Goal: Information Seeking & Learning: Check status

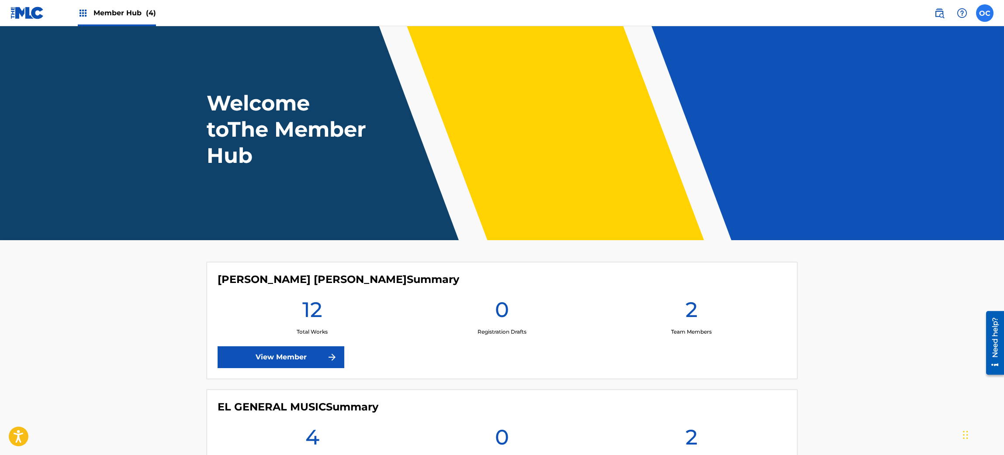
click at [983, 15] on label at bounding box center [984, 12] width 17 height 17
click at [985, 13] on input "OC [PERSON_NAME] [EMAIL_ADDRESS][DOMAIN_NAME] Notification Preferences Profile …" at bounding box center [985, 13] width 0 height 0
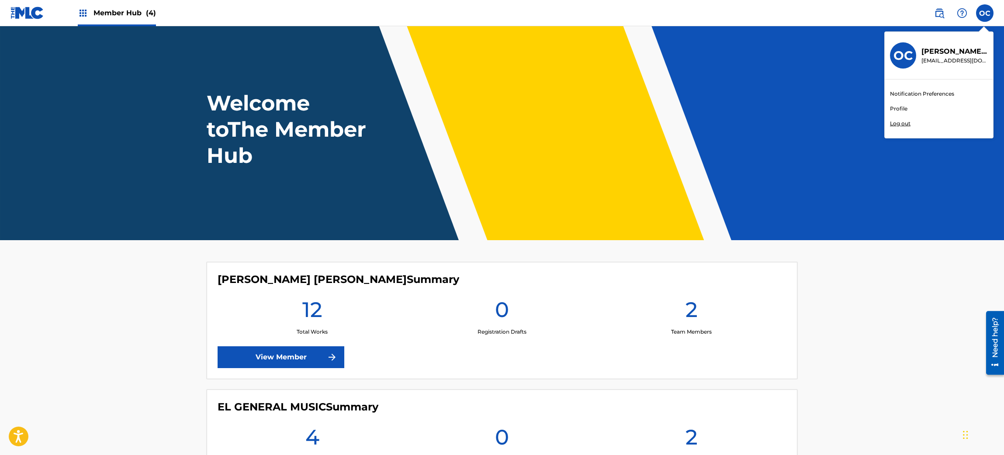
click at [947, 55] on p "[PERSON_NAME]" at bounding box center [955, 51] width 66 height 10
click at [985, 13] on input "OC [PERSON_NAME] [EMAIL_ADDRESS][DOMAIN_NAME] Notification Preferences Profile …" at bounding box center [985, 13] width 0 height 0
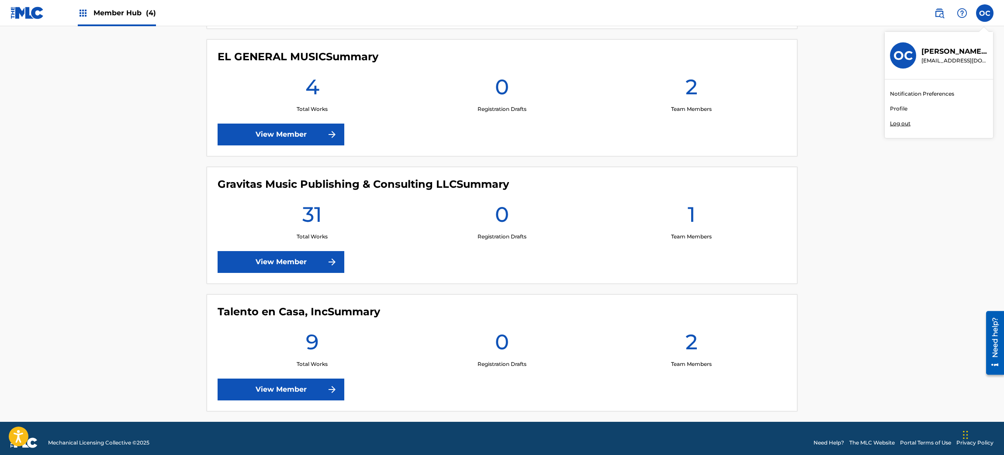
scroll to position [360, 0]
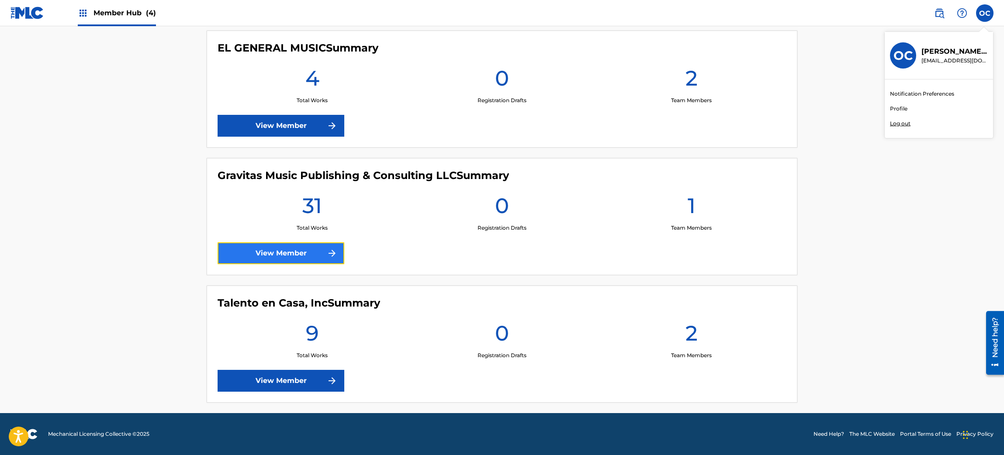
click at [259, 250] on link "View Member" at bounding box center [281, 254] width 127 height 22
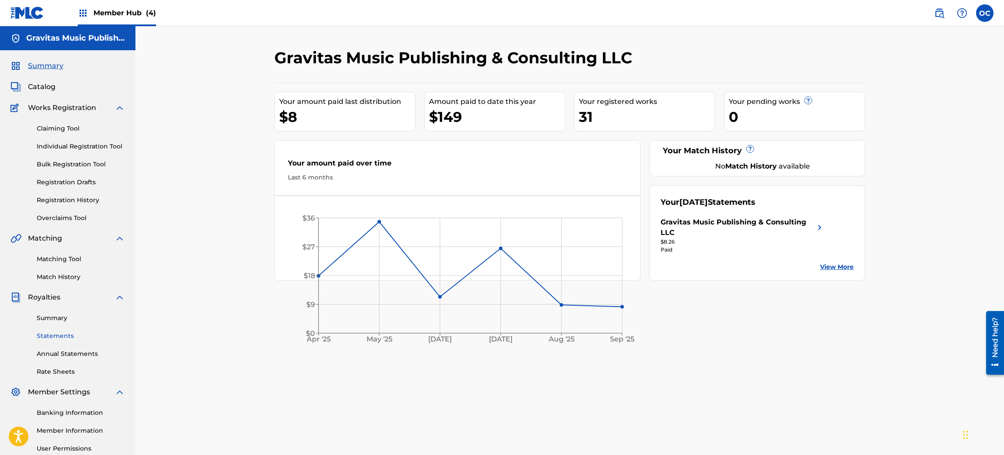
click at [59, 334] on link "Statements" at bounding box center [81, 336] width 88 height 9
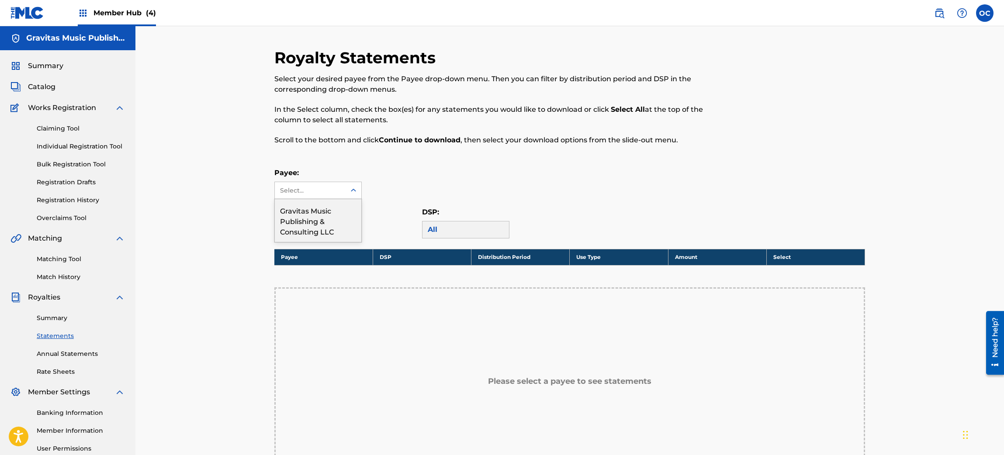
click at [353, 192] on icon at bounding box center [353, 190] width 9 height 9
click at [338, 220] on div "Gravitas Music Publishing & Consulting LLC" at bounding box center [318, 220] width 87 height 43
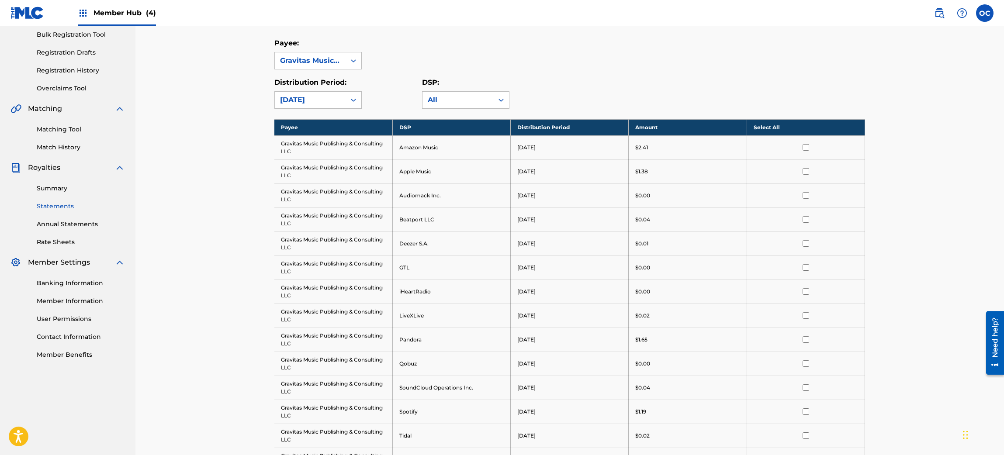
scroll to position [131, 0]
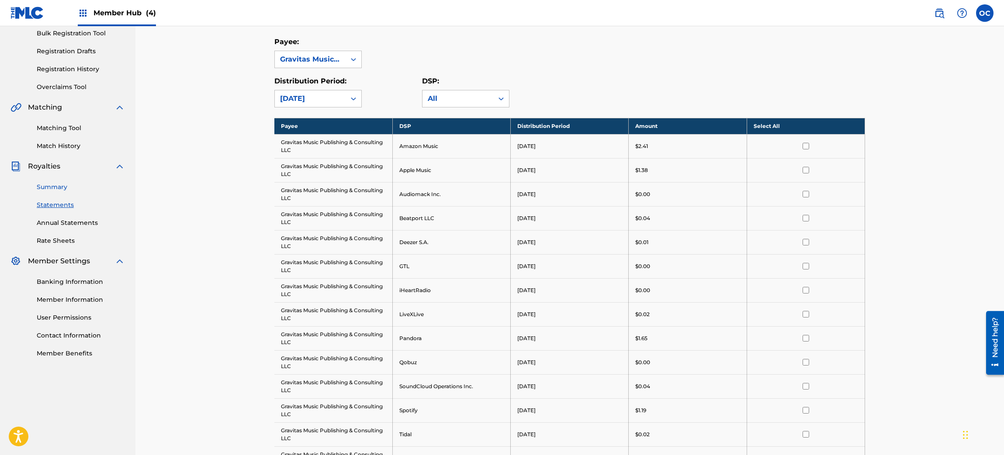
click at [48, 186] on link "Summary" at bounding box center [81, 187] width 88 height 9
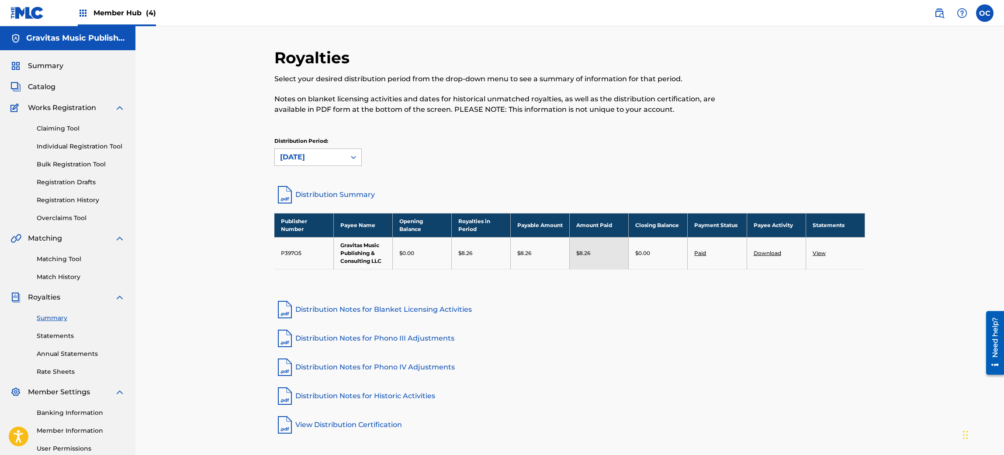
click at [352, 154] on icon at bounding box center [353, 157] width 9 height 9
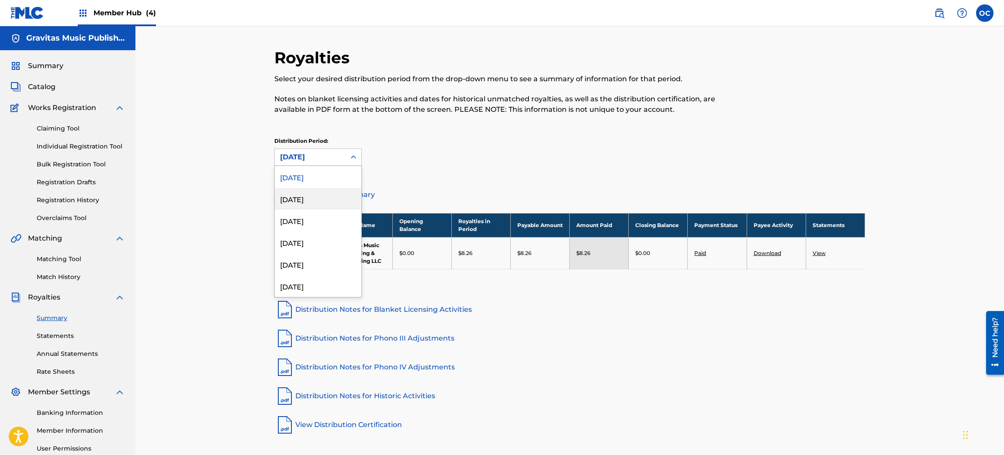
scroll to position [395, 0]
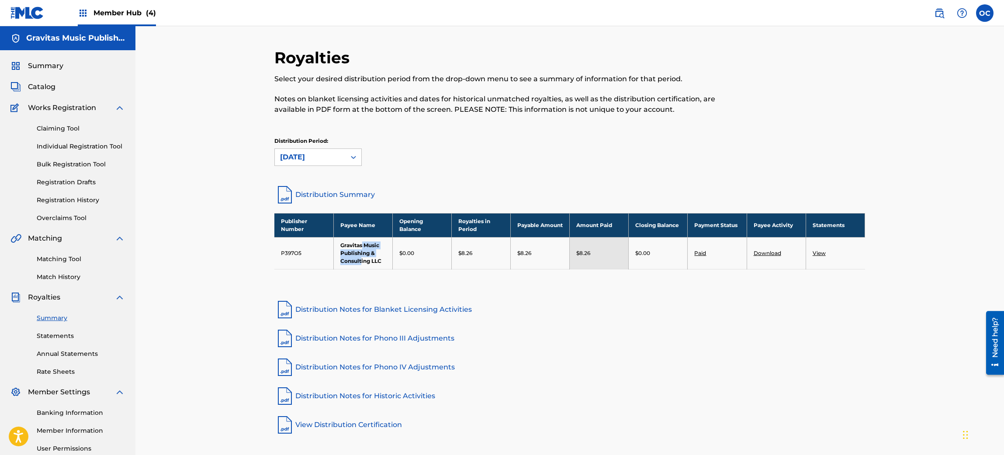
drag, startPoint x: 355, startPoint y: 187, endPoint x: 361, endPoint y: 268, distance: 81.1
copy td "Music Publishing & Consult"
click at [257, 177] on div "Royalties Select your desired distribution period from the drop-down menu to se…" at bounding box center [569, 263] width 869 height 474
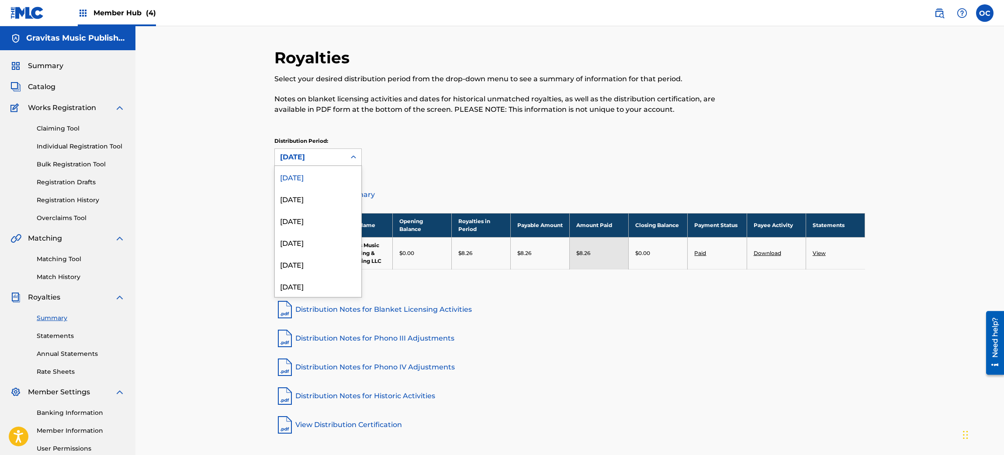
click at [356, 157] on icon at bounding box center [353, 157] width 9 height 9
click at [312, 288] on div "[DATE]" at bounding box center [318, 286] width 87 height 22
click at [353, 156] on icon at bounding box center [353, 157] width 9 height 9
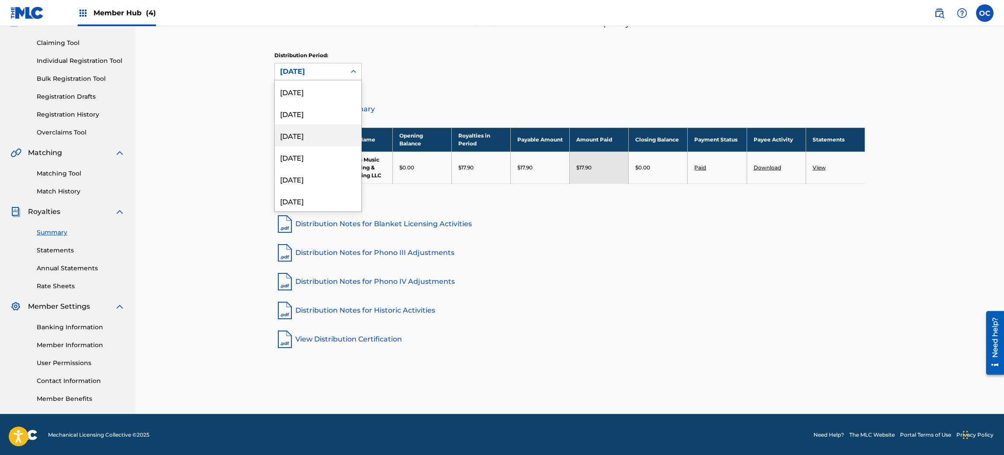
scroll to position [261, 0]
click at [313, 177] on div "[DATE]" at bounding box center [318, 180] width 87 height 22
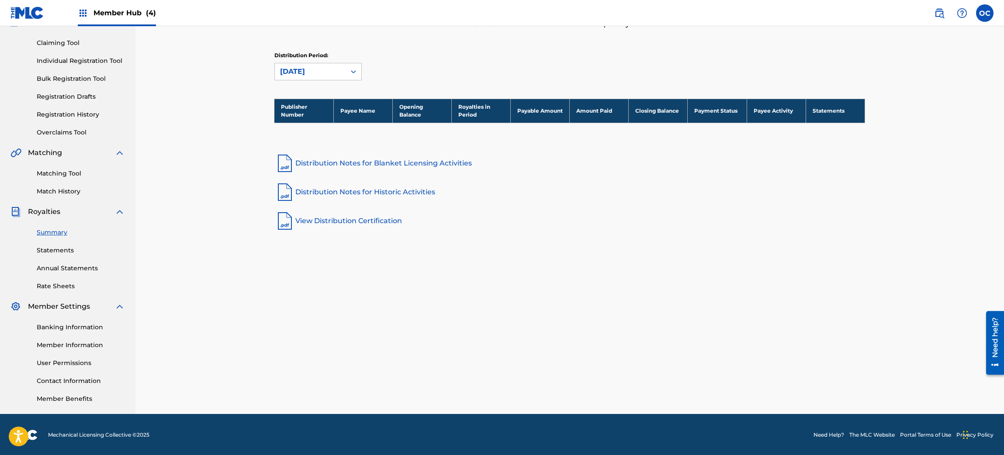
click at [347, 70] on div at bounding box center [354, 72] width 16 height 16
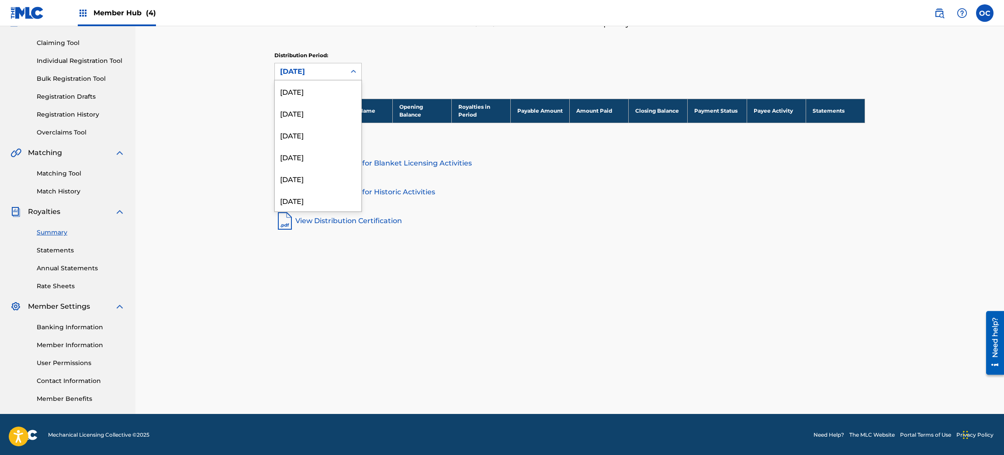
scroll to position [247, 0]
click at [309, 171] on div "[DATE]" at bounding box center [318, 172] width 87 height 22
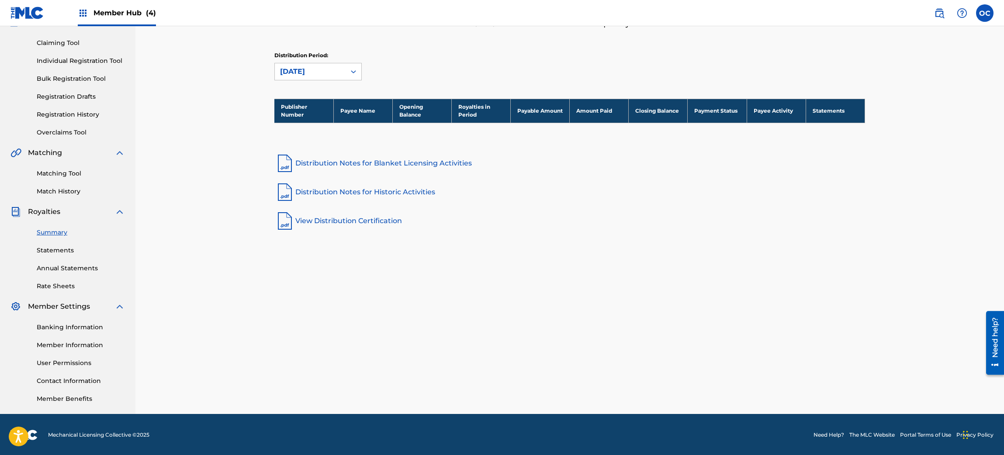
click at [340, 77] on div "[DATE]" at bounding box center [310, 71] width 71 height 17
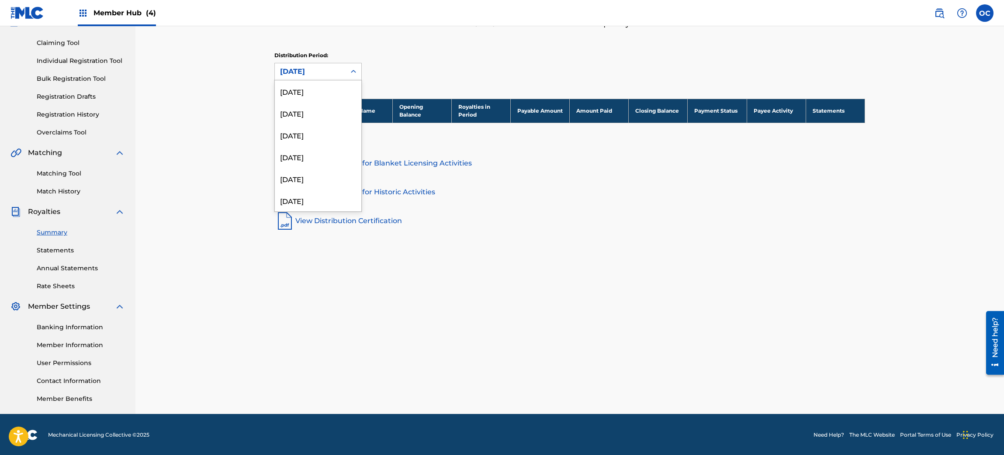
scroll to position [226, 0]
click at [313, 170] on div "[DATE]" at bounding box center [318, 171] width 87 height 22
click at [319, 80] on div "[DATE]" at bounding box center [310, 71] width 71 height 17
click at [301, 165] on div "[DATE]" at bounding box center [318, 172] width 87 height 22
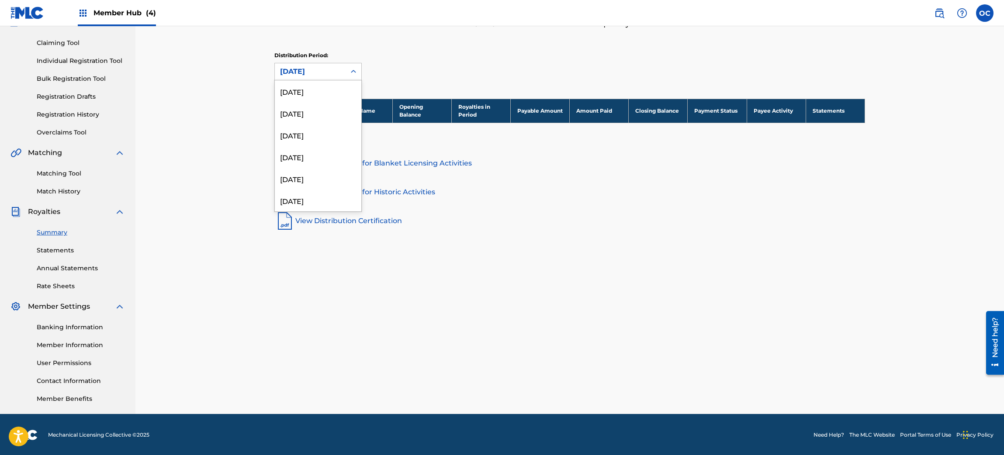
click at [305, 76] on div "[DATE]" at bounding box center [310, 71] width 60 height 10
click at [298, 169] on div "[DATE]" at bounding box center [318, 172] width 87 height 22
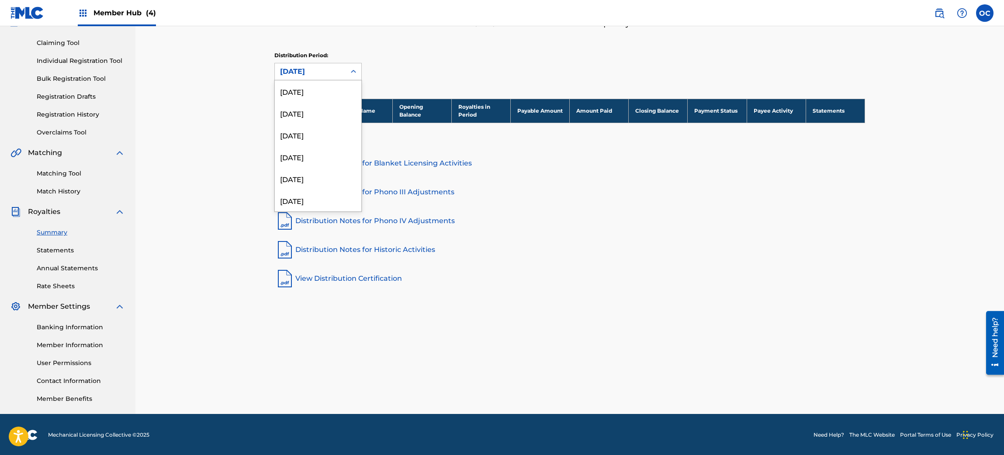
click at [306, 76] on div "[DATE]" at bounding box center [310, 71] width 60 height 10
click at [296, 174] on div "[DATE]" at bounding box center [318, 171] width 87 height 22
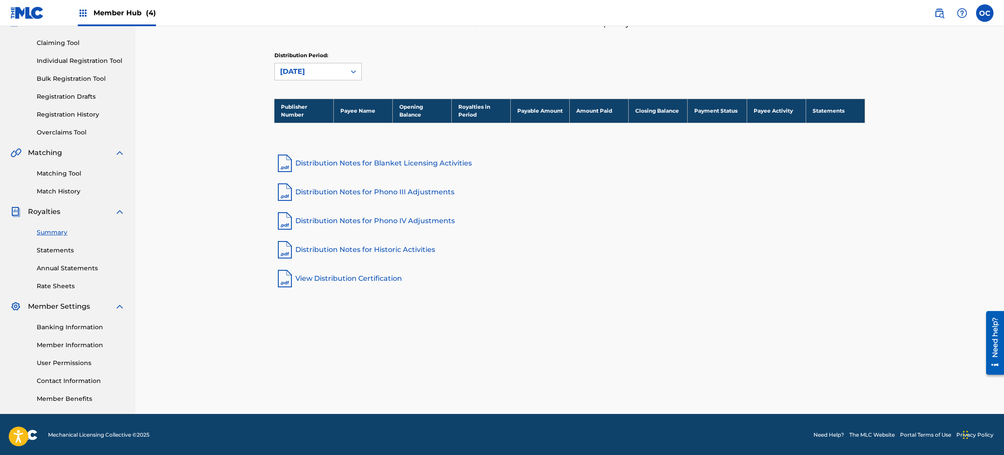
click at [311, 74] on div "[DATE]" at bounding box center [310, 71] width 60 height 10
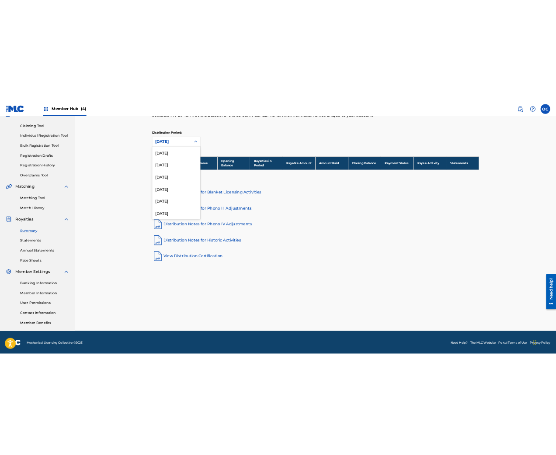
scroll to position [138, 0]
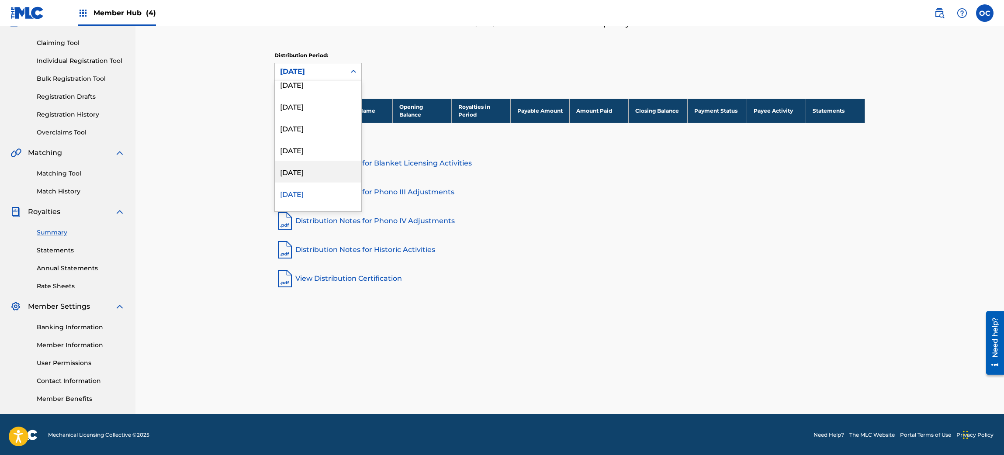
click at [305, 171] on div "[DATE]" at bounding box center [318, 172] width 87 height 22
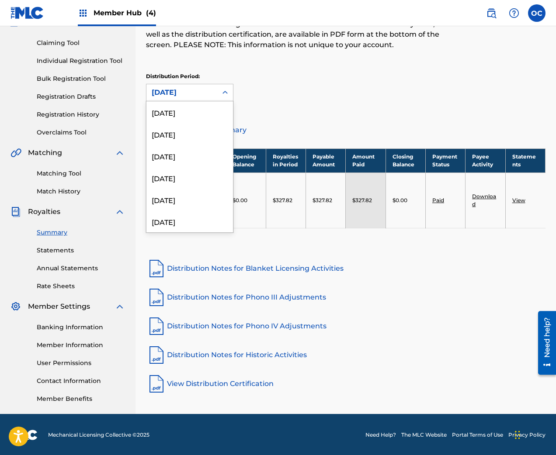
click at [219, 94] on div at bounding box center [225, 93] width 16 height 16
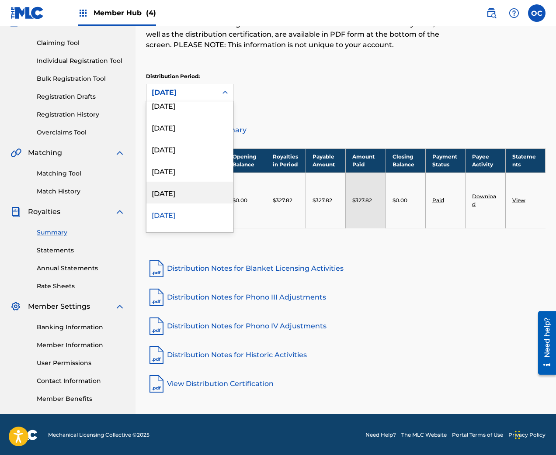
click at [173, 196] on div "[DATE]" at bounding box center [189, 193] width 87 height 22
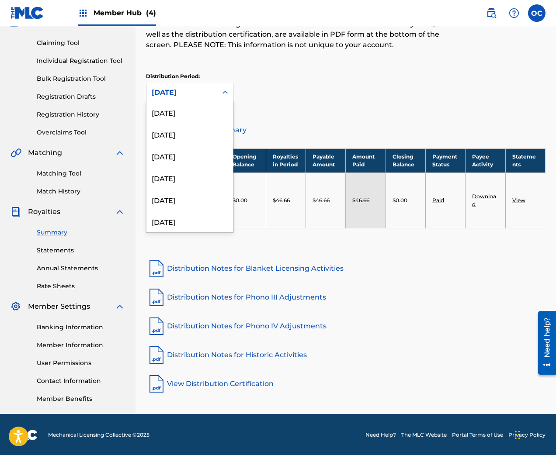
click at [224, 93] on icon at bounding box center [225, 92] width 9 height 9
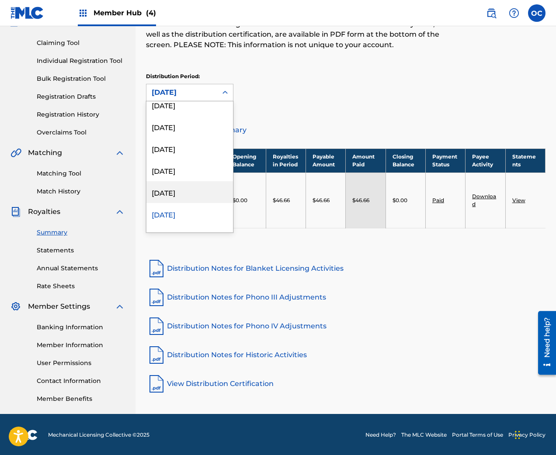
click at [184, 196] on div "[DATE]" at bounding box center [189, 192] width 87 height 22
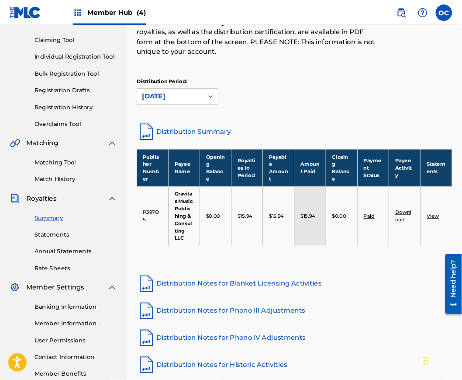
scroll to position [86, 0]
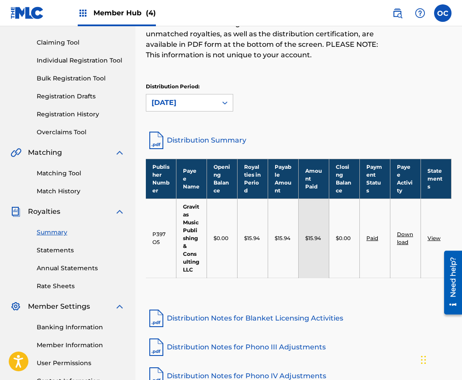
click at [226, 101] on icon at bounding box center [225, 102] width 9 height 9
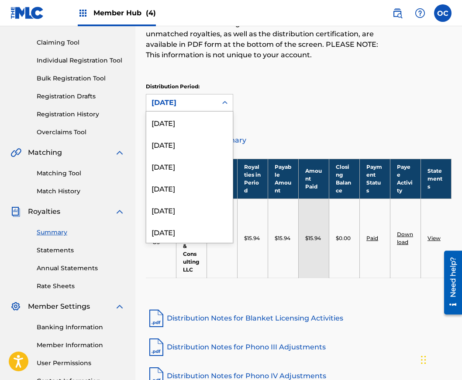
scroll to position [73, 0]
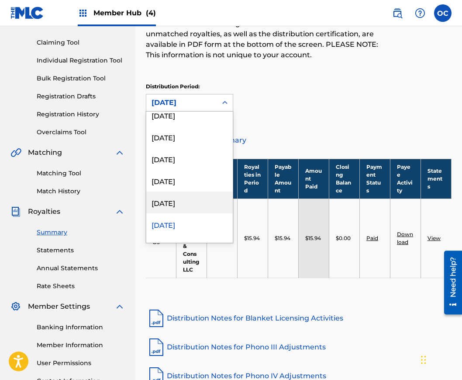
click at [187, 200] on div "[DATE]" at bounding box center [189, 202] width 87 height 22
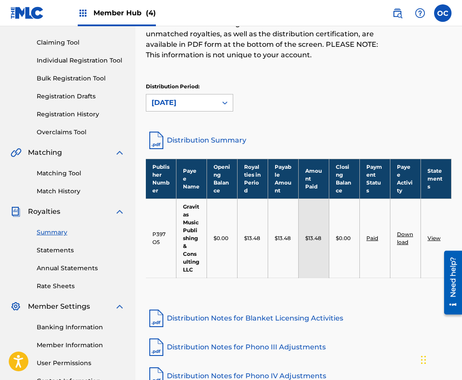
click at [220, 98] on div at bounding box center [225, 103] width 16 height 16
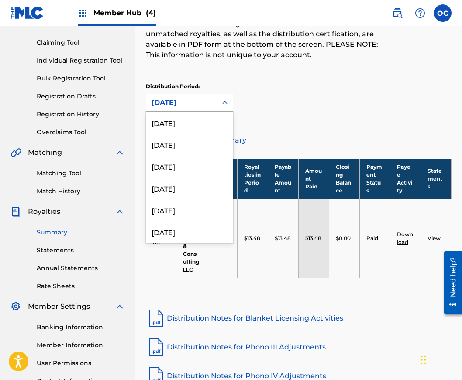
scroll to position [51, 0]
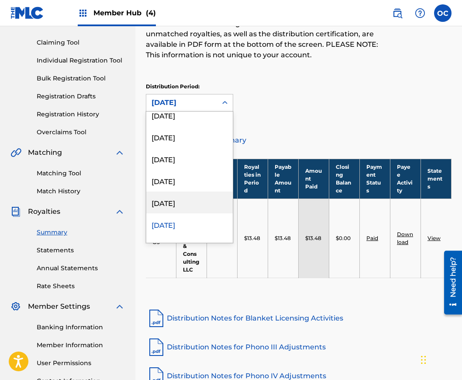
click at [176, 200] on div "[DATE]" at bounding box center [189, 202] width 87 height 22
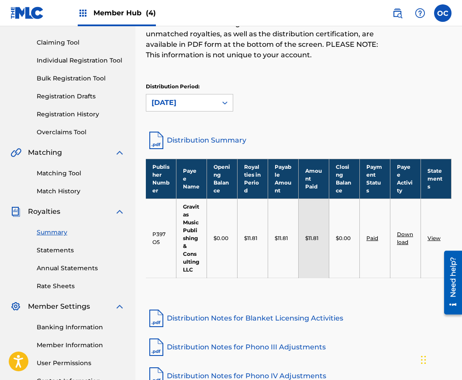
click at [226, 102] on icon at bounding box center [225, 102] width 9 height 9
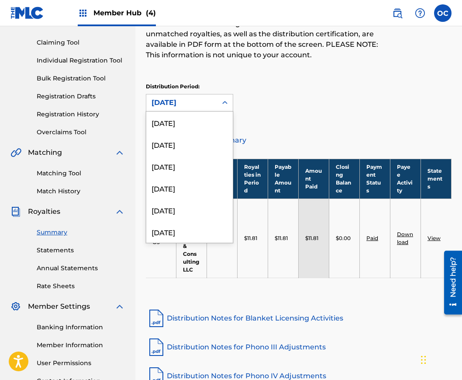
scroll to position [29, 0]
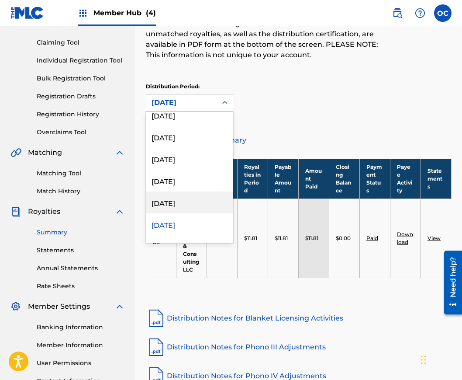
click at [189, 203] on div "[DATE]" at bounding box center [189, 202] width 87 height 22
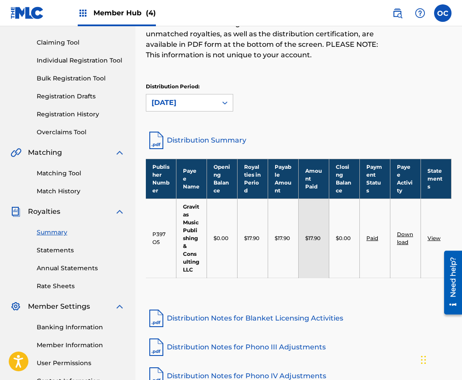
click at [222, 293] on div "Publisher Number Payee Name Opening Balance Royalties in Period Payable Amount …" at bounding box center [299, 229] width 306 height 141
click at [226, 102] on icon at bounding box center [225, 102] width 9 height 9
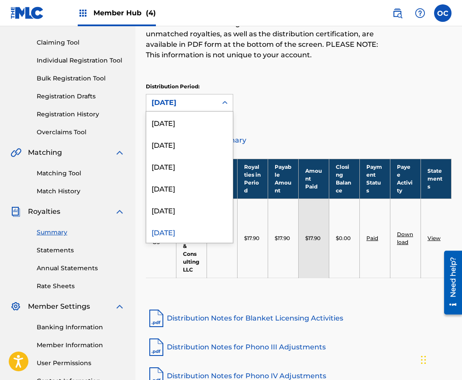
scroll to position [7, 0]
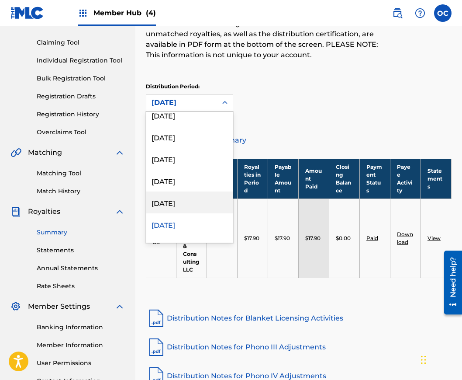
click at [193, 203] on div "[DATE]" at bounding box center [189, 202] width 87 height 22
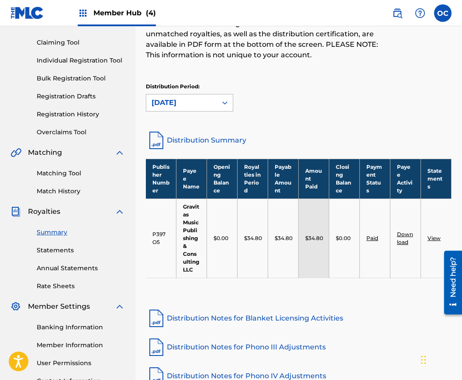
click at [215, 105] on div "[DATE]" at bounding box center [181, 102] width 71 height 17
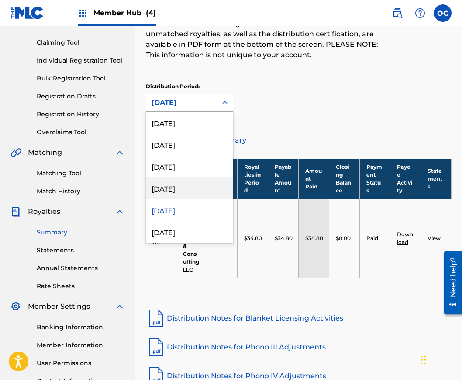
click at [177, 185] on div "[DATE]" at bounding box center [189, 188] width 87 height 22
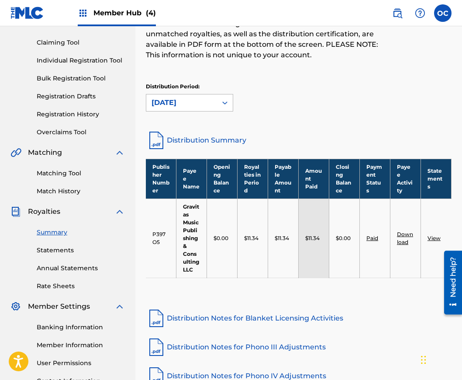
click at [203, 98] on div "[DATE]" at bounding box center [182, 102] width 60 height 10
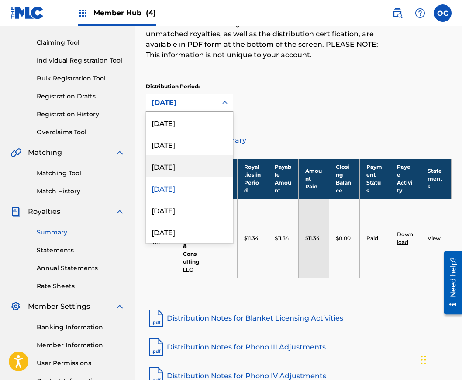
click at [171, 163] on div "[DATE]" at bounding box center [189, 166] width 87 height 22
click at [224, 103] on icon at bounding box center [225, 102] width 9 height 9
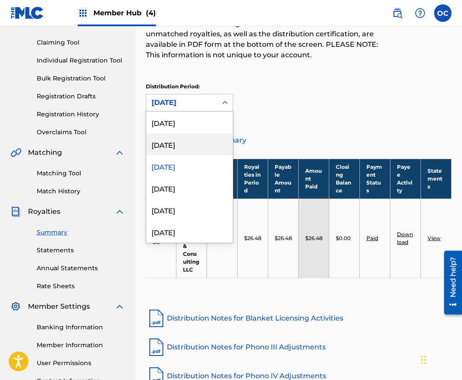
click at [175, 147] on div "[DATE]" at bounding box center [189, 144] width 87 height 22
click at [222, 103] on icon at bounding box center [225, 102] width 9 height 9
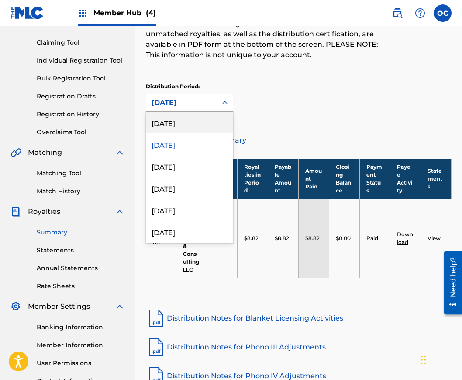
click at [196, 126] on div "[DATE]" at bounding box center [189, 122] width 87 height 22
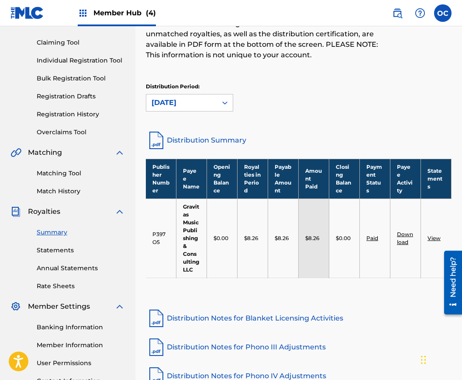
click at [182, 135] on link "Distribution Summary" at bounding box center [299, 140] width 306 height 21
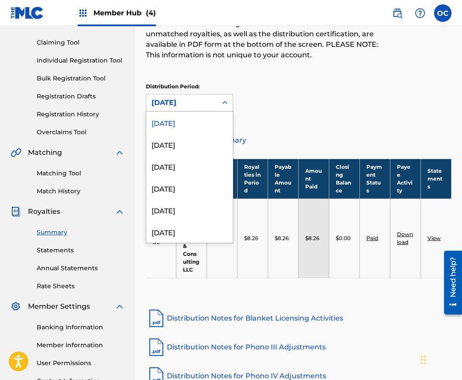
click at [226, 104] on icon at bounding box center [225, 102] width 9 height 9
click at [185, 145] on div "[DATE]" at bounding box center [189, 144] width 87 height 22
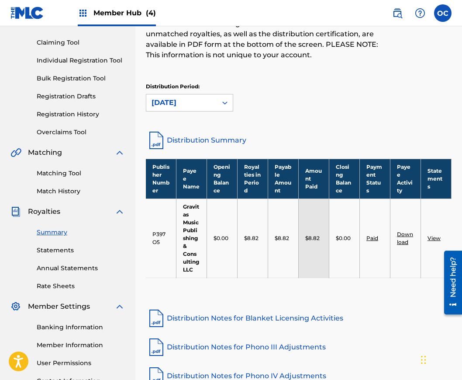
click at [186, 141] on link "Distribution Summary" at bounding box center [299, 140] width 306 height 21
click at [226, 102] on icon at bounding box center [225, 102] width 9 height 9
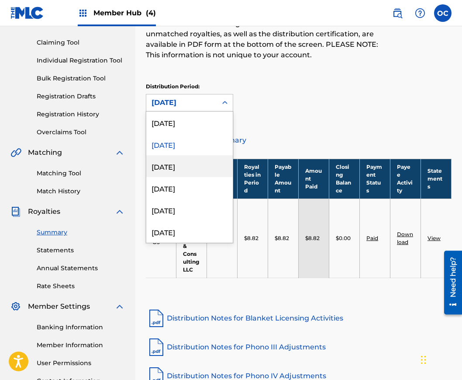
click at [173, 170] on div "[DATE]" at bounding box center [189, 166] width 87 height 22
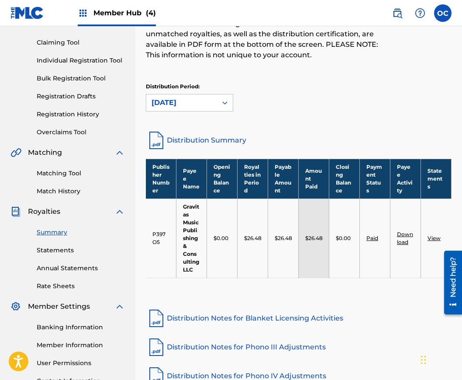
click at [203, 140] on link "Distribution Summary" at bounding box center [299, 140] width 306 height 21
click at [224, 101] on icon at bounding box center [225, 102] width 9 height 9
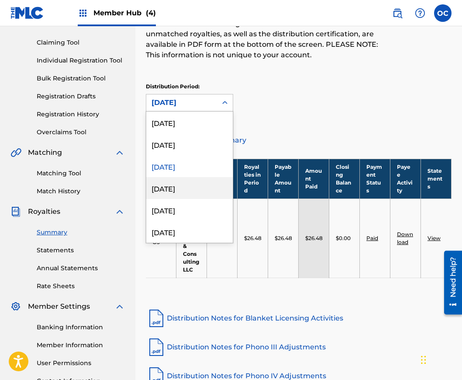
click at [166, 188] on div "[DATE]" at bounding box center [189, 188] width 87 height 22
click at [225, 102] on icon at bounding box center [225, 102] width 9 height 9
click at [167, 191] on div "[DATE]" at bounding box center [189, 188] width 87 height 22
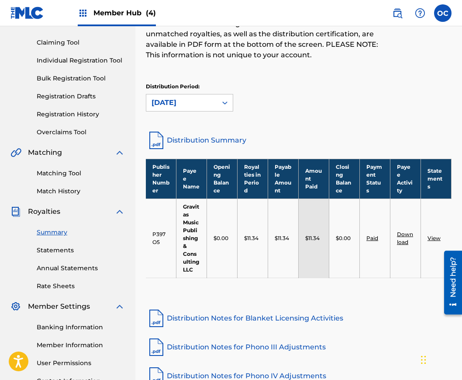
click at [193, 142] on link "Distribution Summary" at bounding box center [299, 140] width 306 height 21
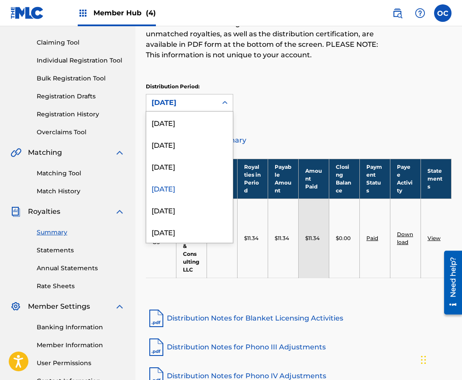
click at [225, 102] on icon at bounding box center [225, 102] width 9 height 9
click at [169, 208] on div "[DATE]" at bounding box center [189, 210] width 87 height 22
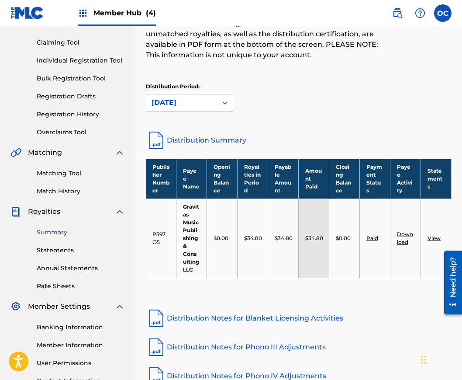
click at [209, 139] on link "Distribution Summary" at bounding box center [299, 140] width 306 height 21
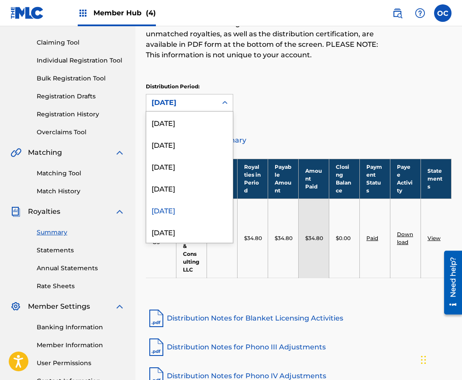
click at [225, 104] on icon at bounding box center [225, 102] width 9 height 9
click at [163, 229] on div "[DATE]" at bounding box center [189, 232] width 87 height 22
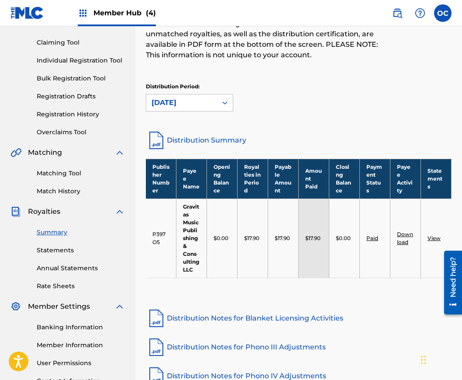
click at [196, 142] on link "Distribution Summary" at bounding box center [299, 140] width 306 height 21
click at [228, 104] on icon at bounding box center [225, 102] width 9 height 9
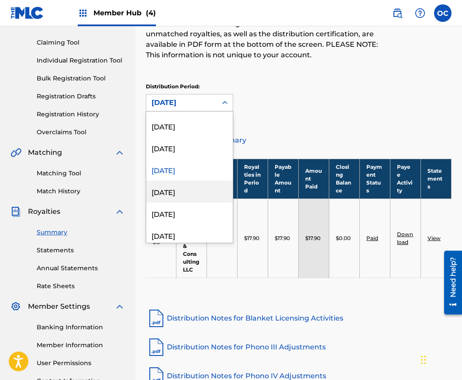
scroll to position [117, 0]
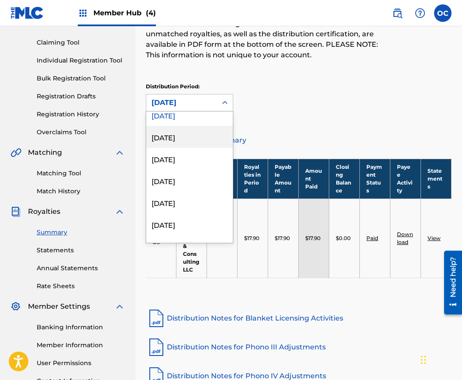
click at [191, 139] on div "[DATE]" at bounding box center [189, 137] width 87 height 22
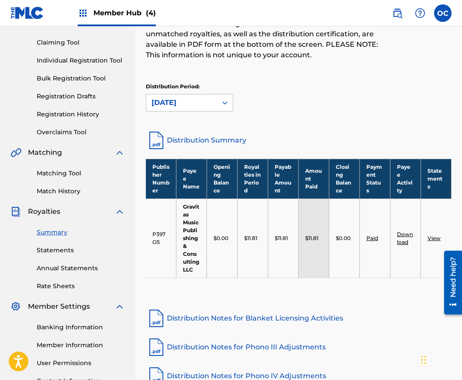
click at [225, 104] on icon at bounding box center [225, 102] width 9 height 9
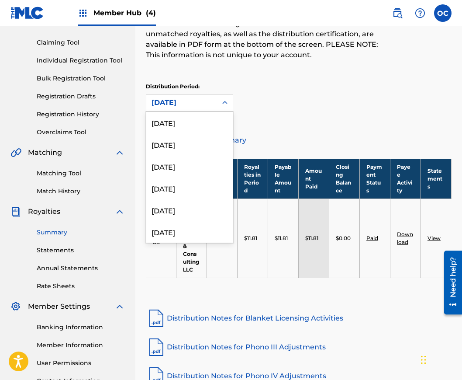
scroll to position [29, 0]
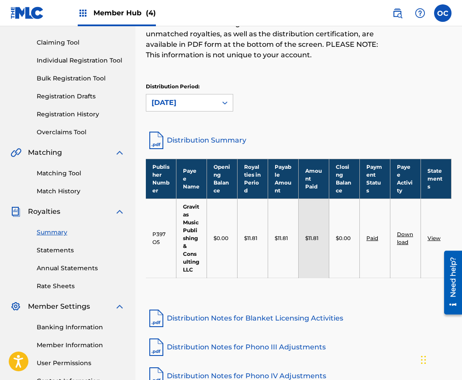
click at [279, 95] on div "Distribution Period: [DATE]" at bounding box center [299, 97] width 306 height 29
click at [218, 139] on link "Distribution Summary" at bounding box center [299, 140] width 306 height 21
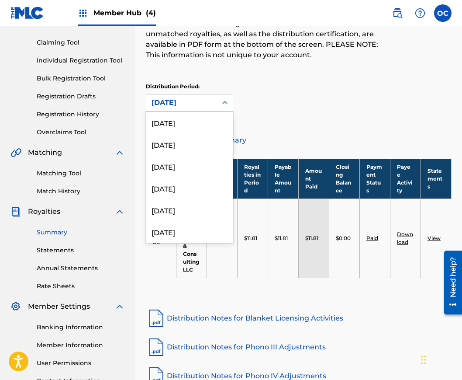
click at [230, 102] on div at bounding box center [225, 103] width 16 height 16
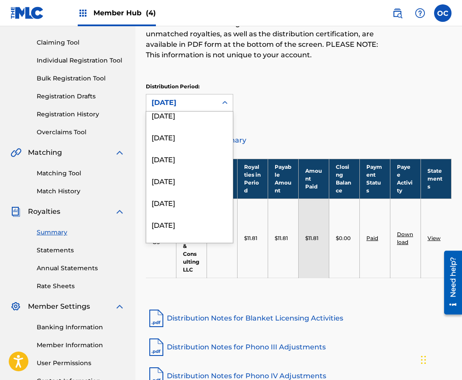
scroll to position [151, 0]
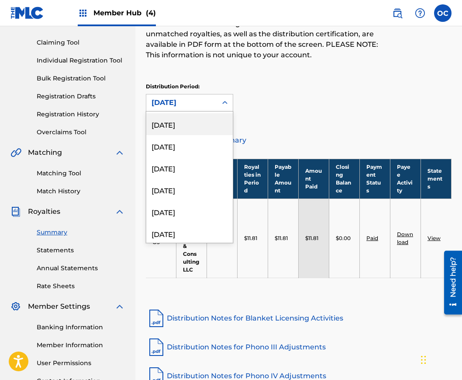
click at [194, 131] on div "[DATE]" at bounding box center [189, 124] width 87 height 22
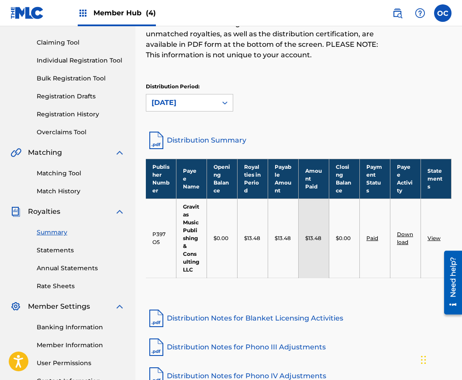
click at [222, 138] on link "Distribution Summary" at bounding box center [299, 140] width 306 height 21
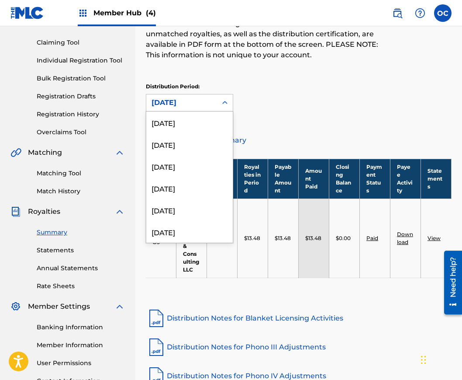
click at [229, 104] on div at bounding box center [225, 103] width 16 height 16
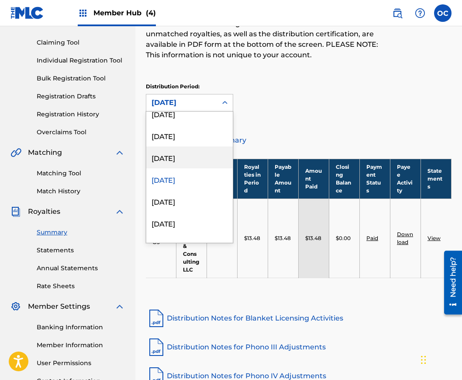
scroll to position [160, 0]
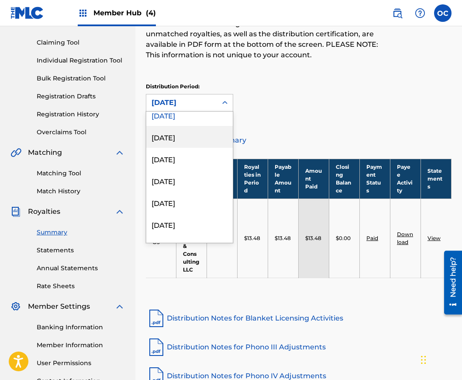
click at [197, 138] on div "[DATE]" at bounding box center [189, 137] width 87 height 22
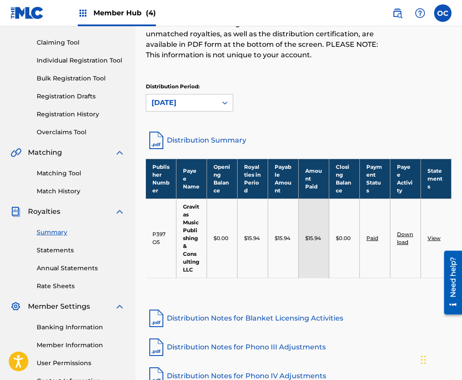
click at [208, 136] on link "Distribution Summary" at bounding box center [299, 140] width 306 height 21
click at [228, 102] on icon at bounding box center [225, 102] width 9 height 9
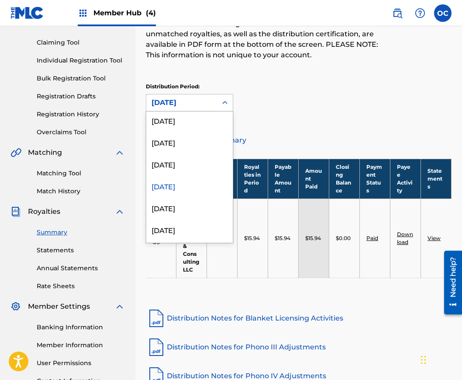
scroll to position [128, 0]
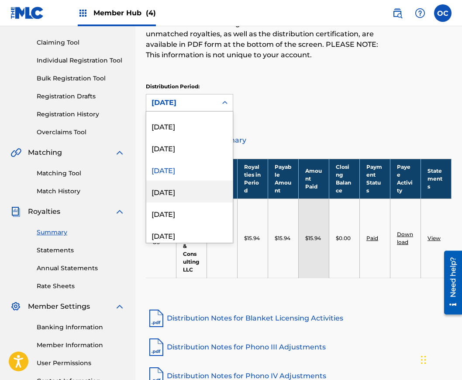
click at [191, 190] on div "[DATE]" at bounding box center [189, 191] width 87 height 22
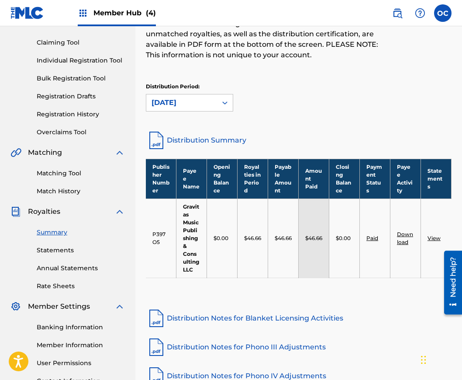
click at [211, 137] on link "Distribution Summary" at bounding box center [299, 140] width 306 height 21
click at [227, 103] on icon at bounding box center [224, 102] width 5 height 3
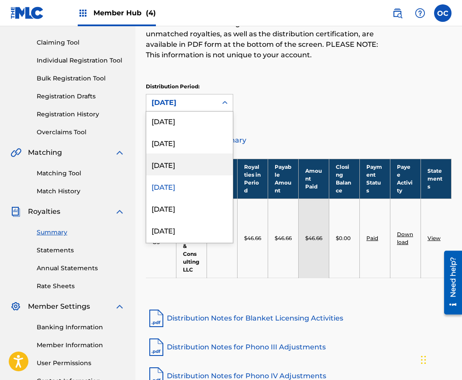
scroll to position [149, 0]
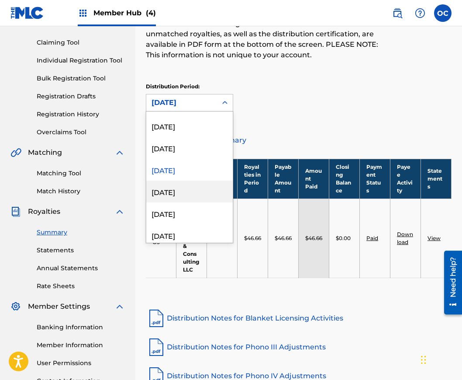
click at [208, 190] on div "[DATE]" at bounding box center [189, 191] width 87 height 22
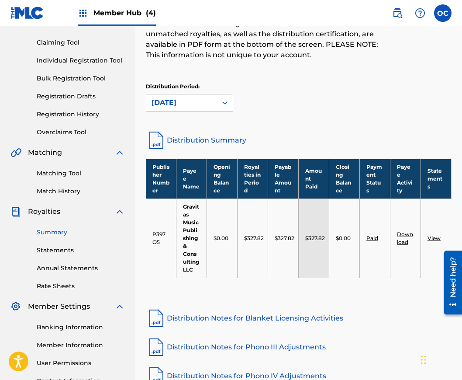
click at [221, 141] on link "Distribution Summary" at bounding box center [299, 140] width 306 height 21
